Goal: Use online tool/utility: Utilize a website feature to perform a specific function

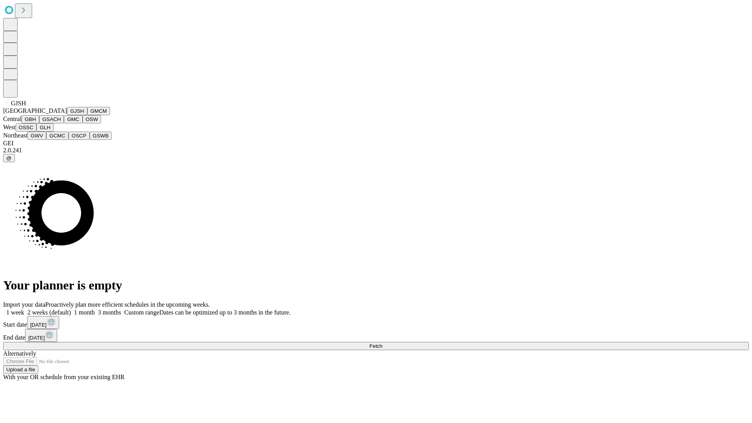
click at [67, 115] on button "GJSH" at bounding box center [77, 111] width 20 height 8
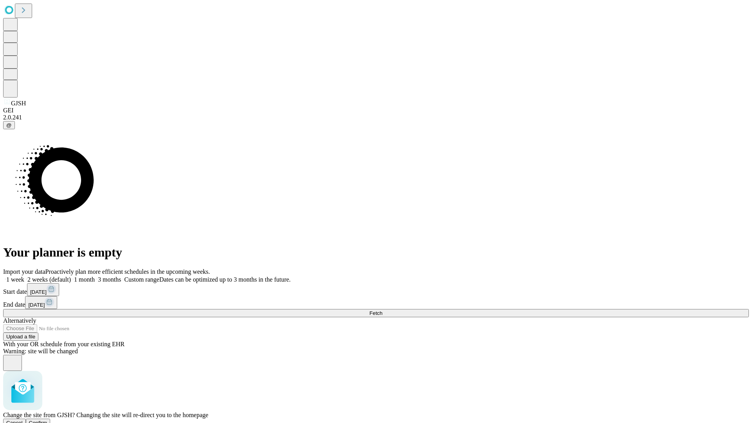
click at [47, 420] on span "Confirm" at bounding box center [38, 423] width 18 height 6
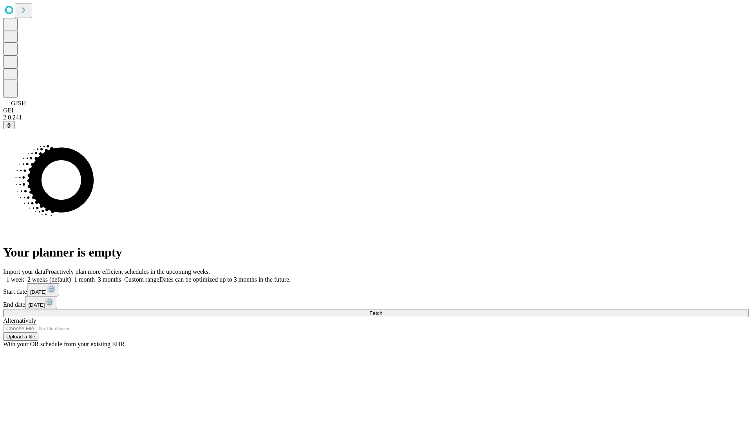
click at [24, 276] on label "1 week" at bounding box center [13, 279] width 21 height 7
click at [382, 310] on span "Fetch" at bounding box center [375, 313] width 13 height 6
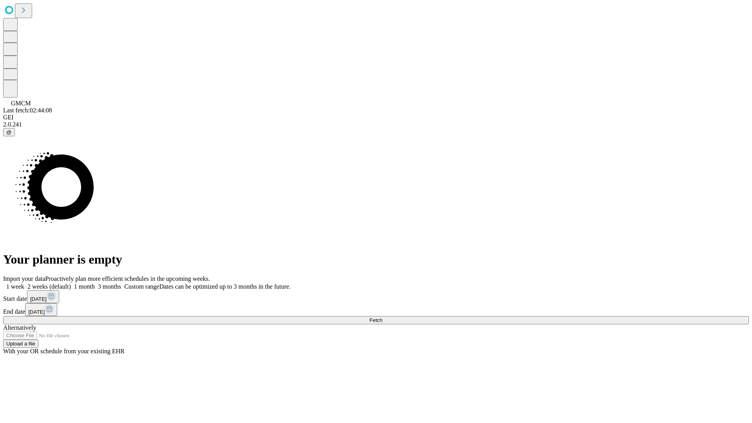
click at [24, 283] on label "1 week" at bounding box center [13, 286] width 21 height 7
click at [382, 317] on span "Fetch" at bounding box center [375, 320] width 13 height 6
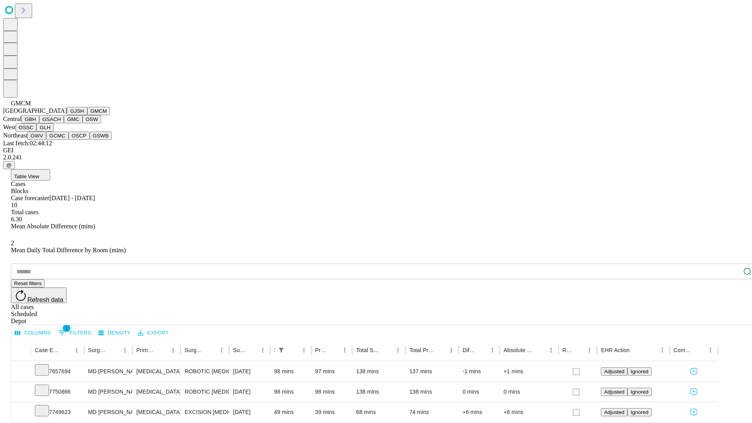
click at [39, 123] on button "GBH" at bounding box center [31, 119] width 18 height 8
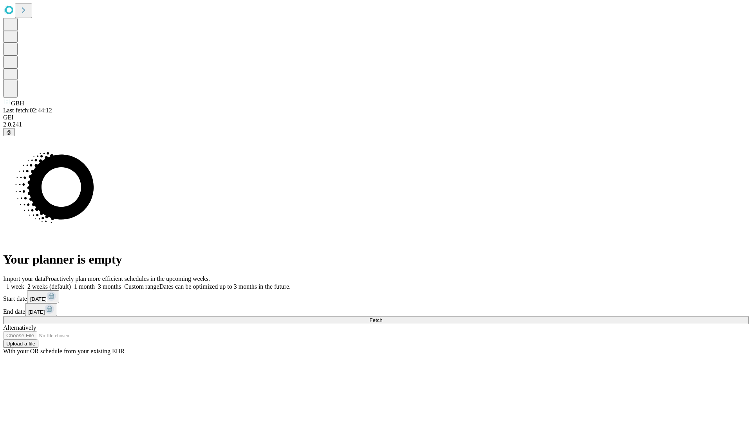
click at [24, 283] on label "1 week" at bounding box center [13, 286] width 21 height 7
click at [382, 317] on span "Fetch" at bounding box center [375, 320] width 13 height 6
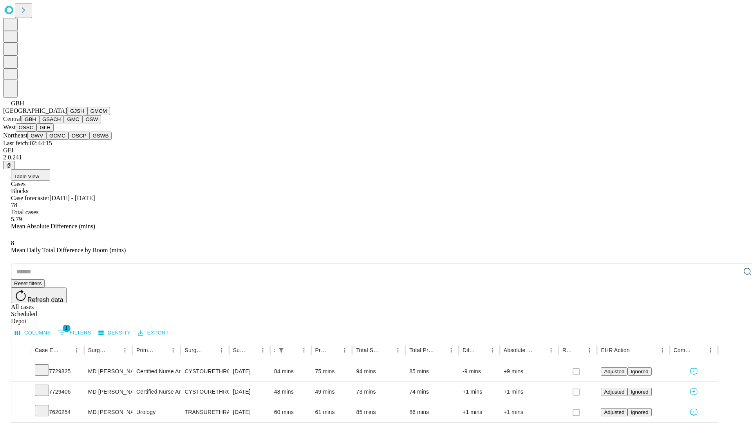
click at [61, 123] on button "GSACH" at bounding box center [51, 119] width 25 height 8
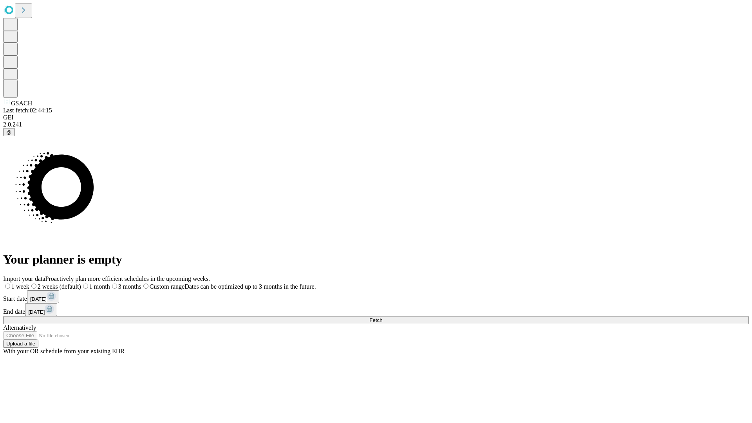
click at [29, 283] on label "1 week" at bounding box center [16, 286] width 26 height 7
click at [382, 317] on span "Fetch" at bounding box center [375, 320] width 13 height 6
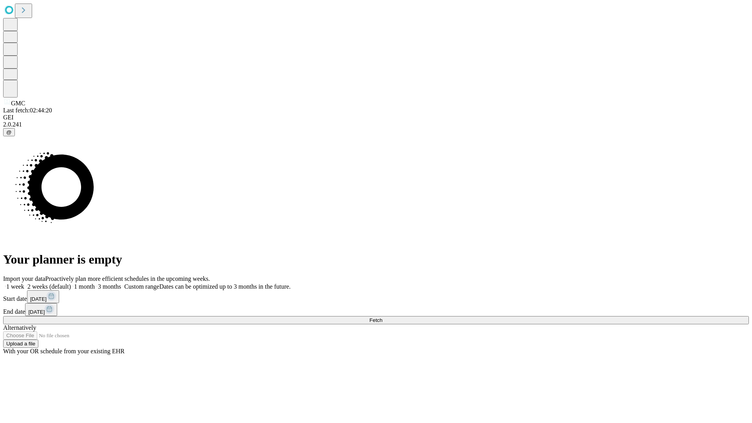
click at [382, 317] on span "Fetch" at bounding box center [375, 320] width 13 height 6
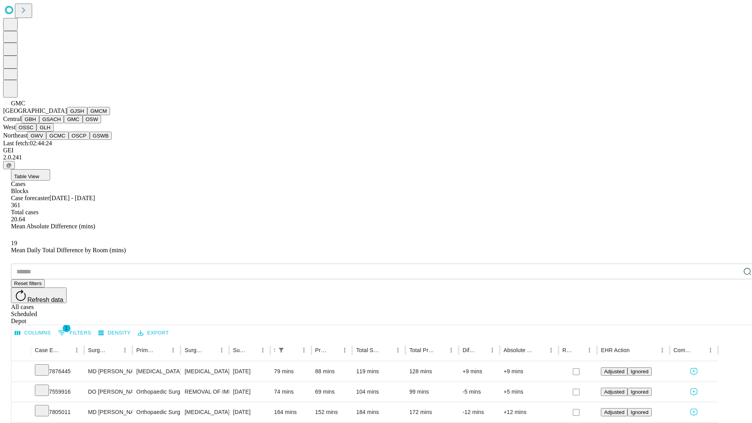
click at [83, 123] on button "OSW" at bounding box center [92, 119] width 19 height 8
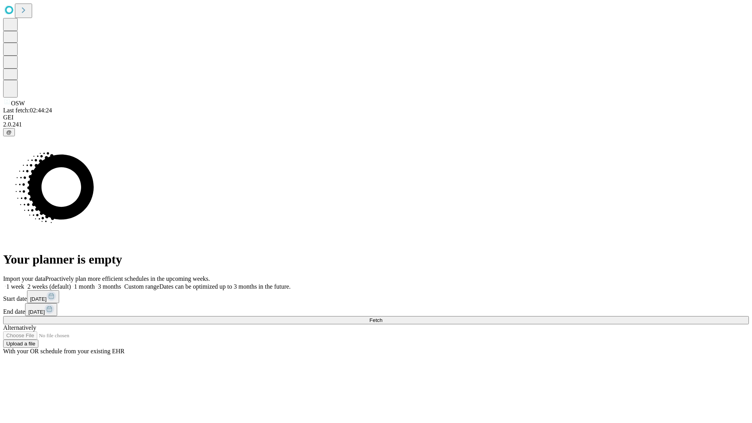
click at [24, 283] on label "1 week" at bounding box center [13, 286] width 21 height 7
click at [382, 317] on span "Fetch" at bounding box center [375, 320] width 13 height 6
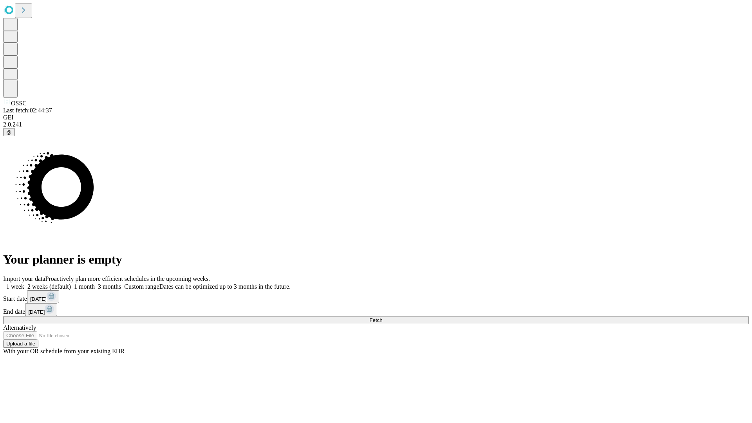
click at [382, 317] on span "Fetch" at bounding box center [375, 320] width 13 height 6
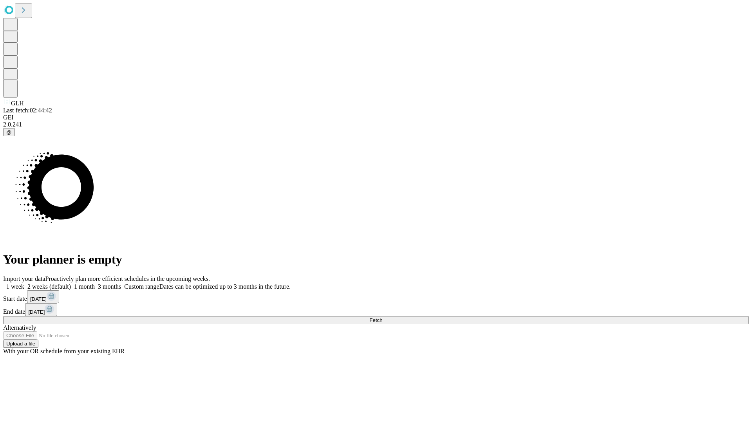
click at [24, 283] on label "1 week" at bounding box center [13, 286] width 21 height 7
click at [382, 317] on span "Fetch" at bounding box center [375, 320] width 13 height 6
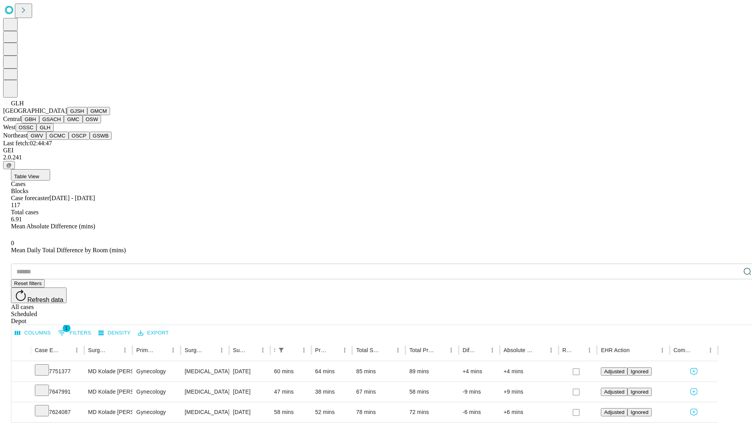
click at [46, 140] on button "GWV" at bounding box center [36, 136] width 19 height 8
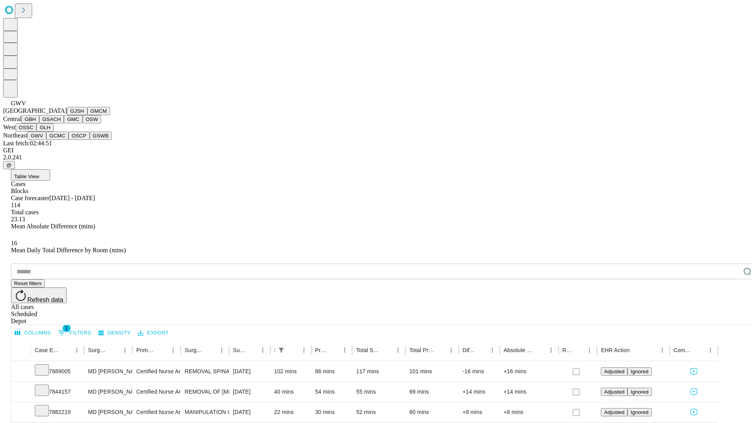
click at [61, 140] on button "GCMC" at bounding box center [57, 136] width 22 height 8
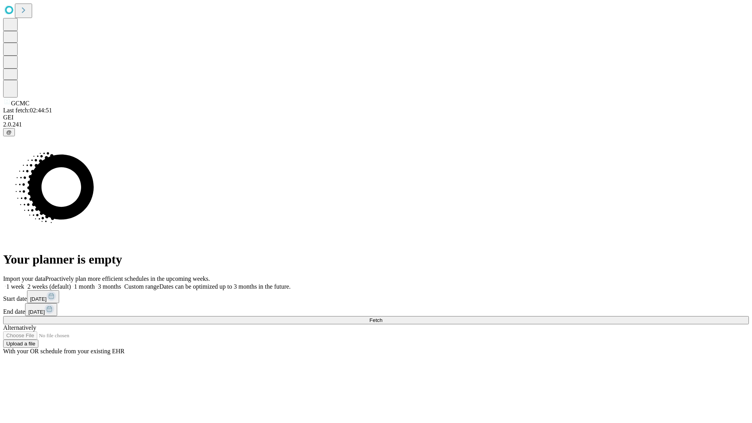
click at [24, 283] on label "1 week" at bounding box center [13, 286] width 21 height 7
click at [382, 317] on span "Fetch" at bounding box center [375, 320] width 13 height 6
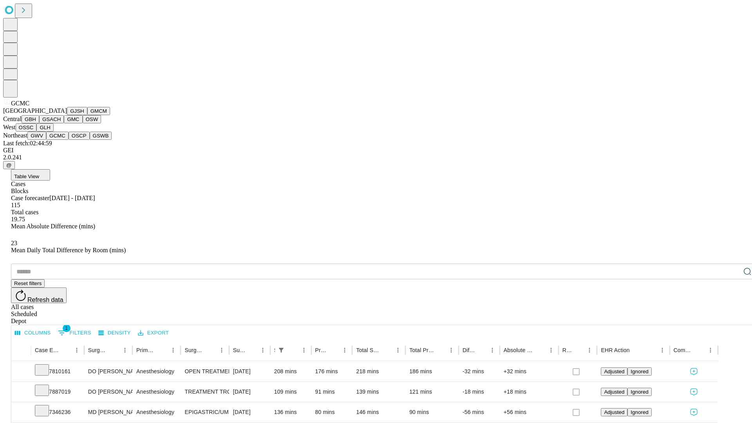
click at [69, 140] on button "OSCP" at bounding box center [79, 136] width 21 height 8
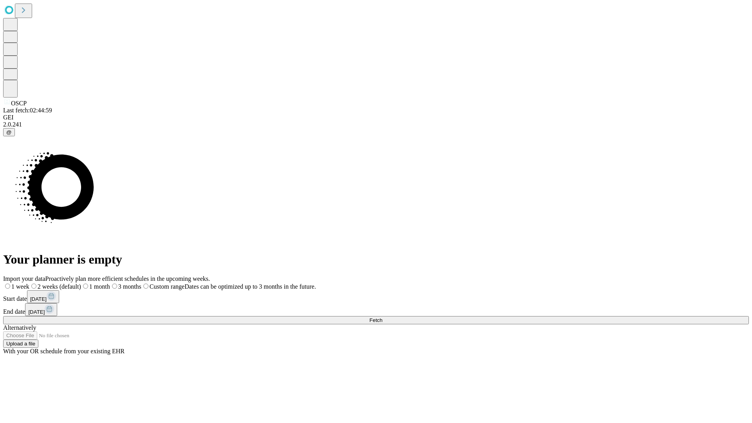
click at [29, 283] on label "1 week" at bounding box center [16, 286] width 26 height 7
click at [382, 317] on span "Fetch" at bounding box center [375, 320] width 13 height 6
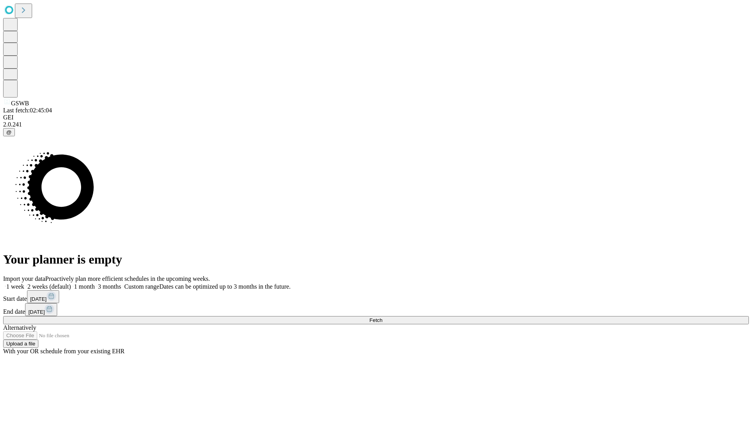
click at [24, 283] on label "1 week" at bounding box center [13, 286] width 21 height 7
click at [382, 317] on span "Fetch" at bounding box center [375, 320] width 13 height 6
